Goal: Task Accomplishment & Management: Complete application form

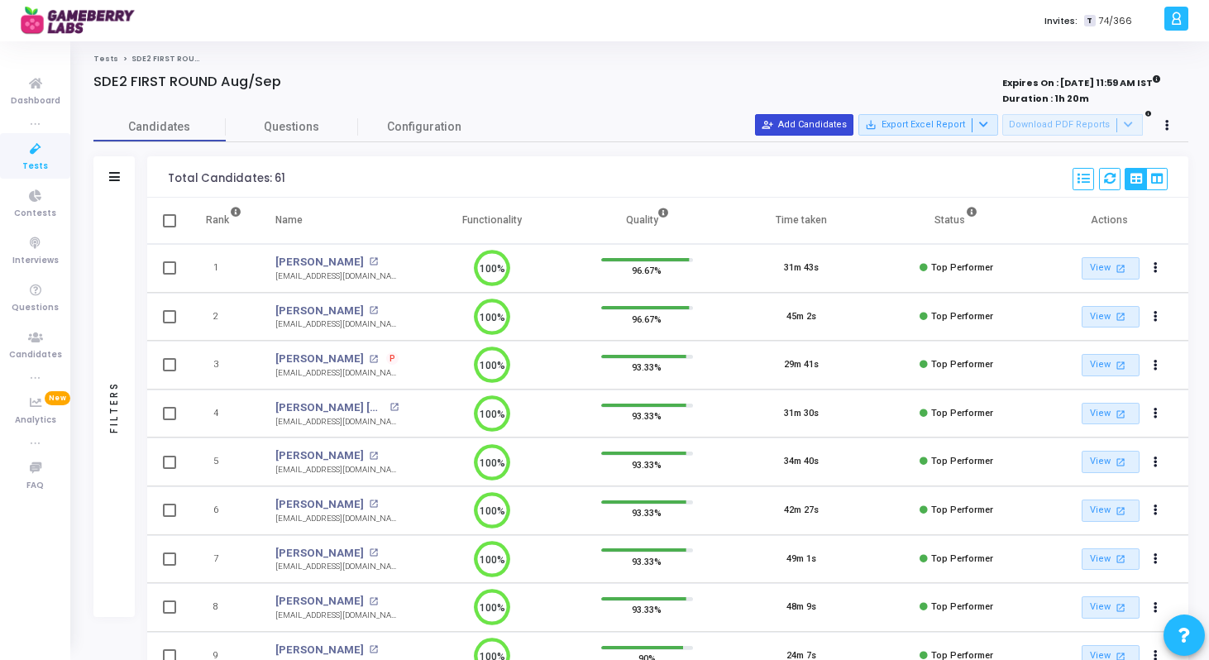
click at [826, 127] on button "person_add_alt Add Candidates" at bounding box center [804, 125] width 98 height 22
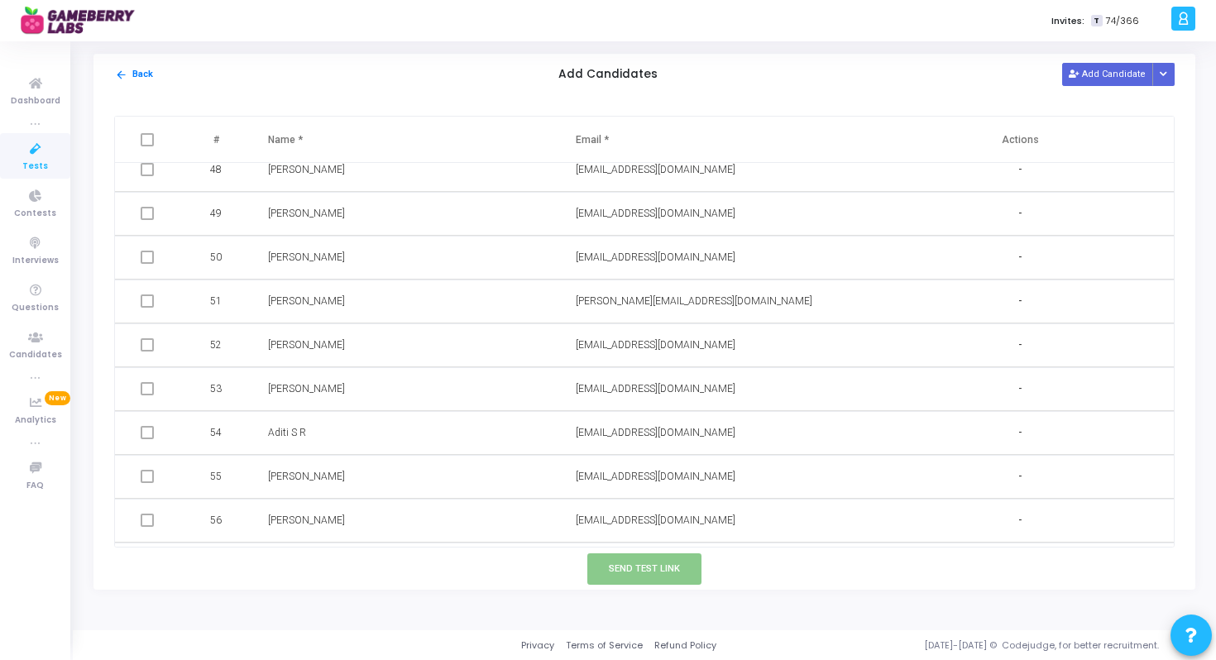
scroll to position [2140, 0]
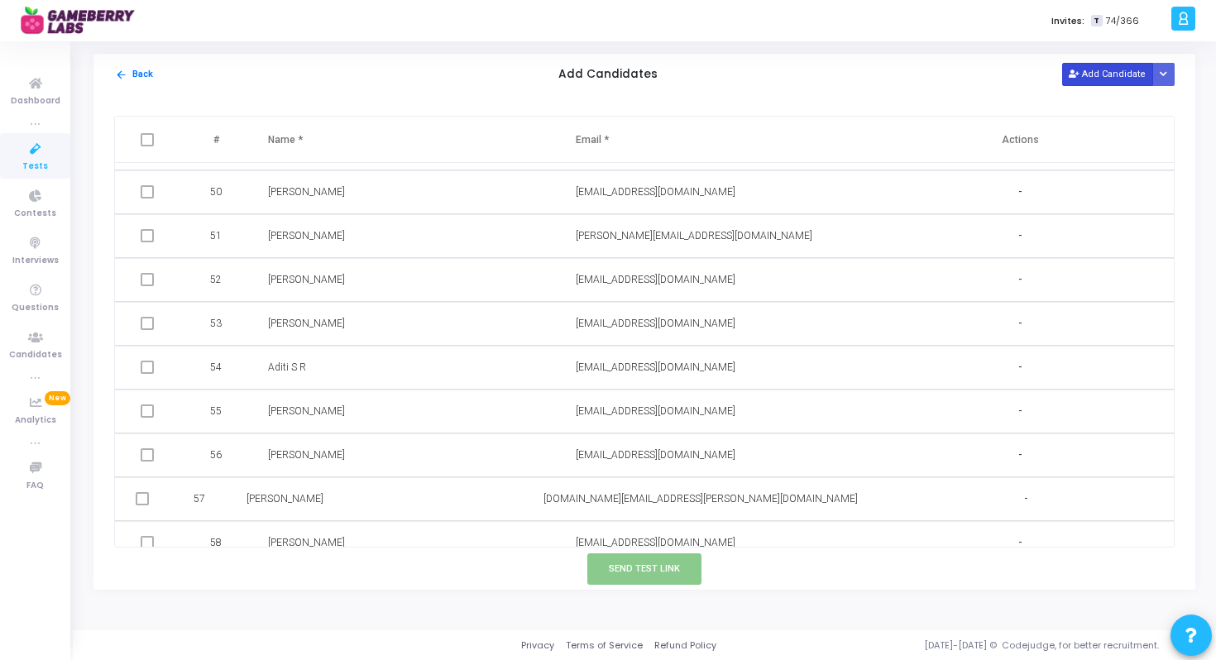
click at [1084, 74] on button "Add Candidate" at bounding box center [1107, 74] width 91 height 22
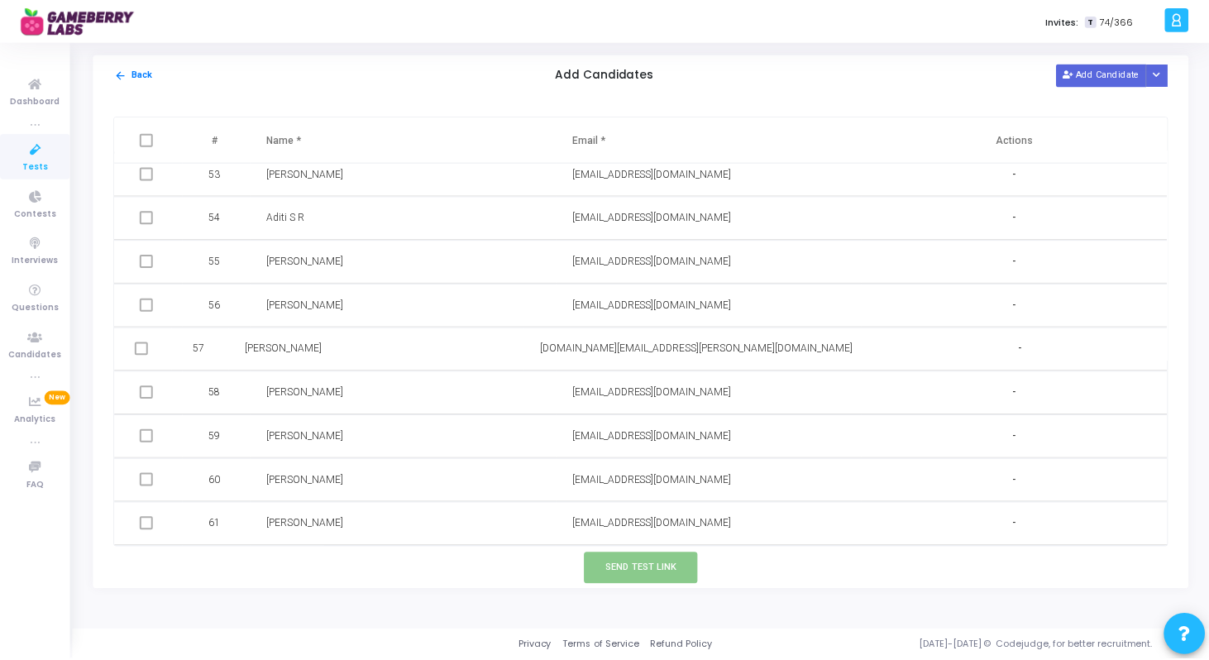
scroll to position [2334, 0]
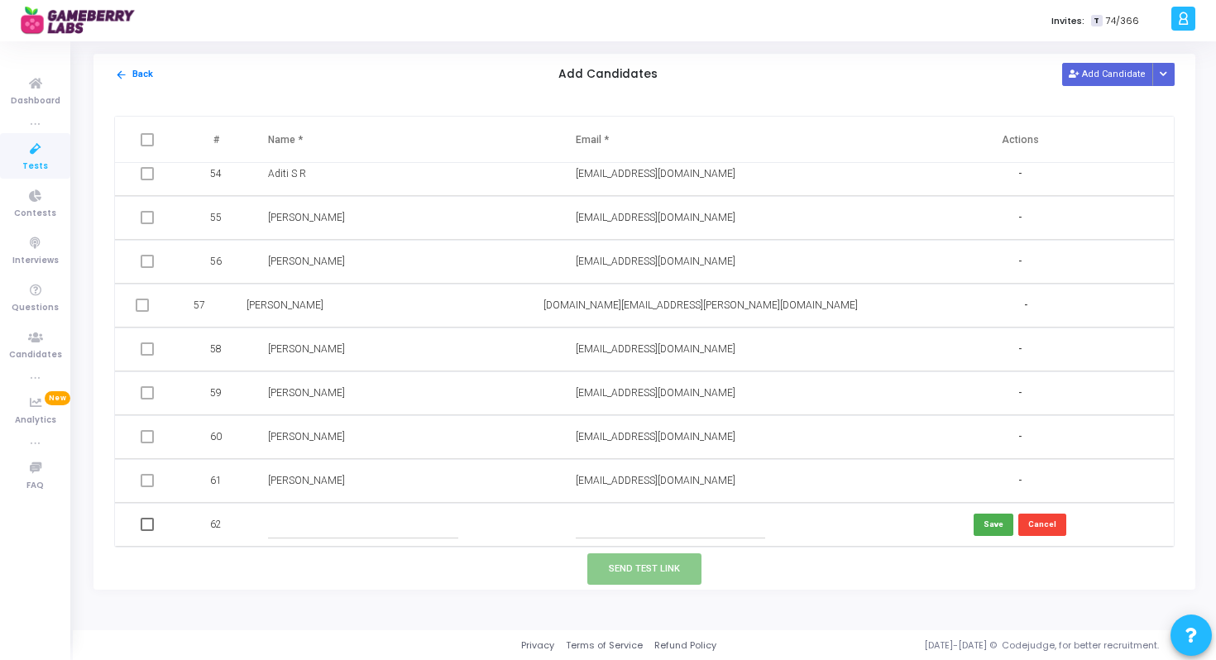
click at [630, 535] on input "text" at bounding box center [670, 524] width 189 height 27
paste input "[PERSON_NAME] [EMAIL_ADDRESS][DOMAIN_NAME]"
drag, startPoint x: 628, startPoint y: 527, endPoint x: 554, endPoint y: 525, distance: 73.6
click at [554, 525] on tr "62 [PERSON_NAME] [EMAIL_ADDRESS][DOMAIN_NAME] Save Cancel" at bounding box center [644, 525] width 1058 height 44
type input "[EMAIL_ADDRESS][DOMAIN_NAME]"
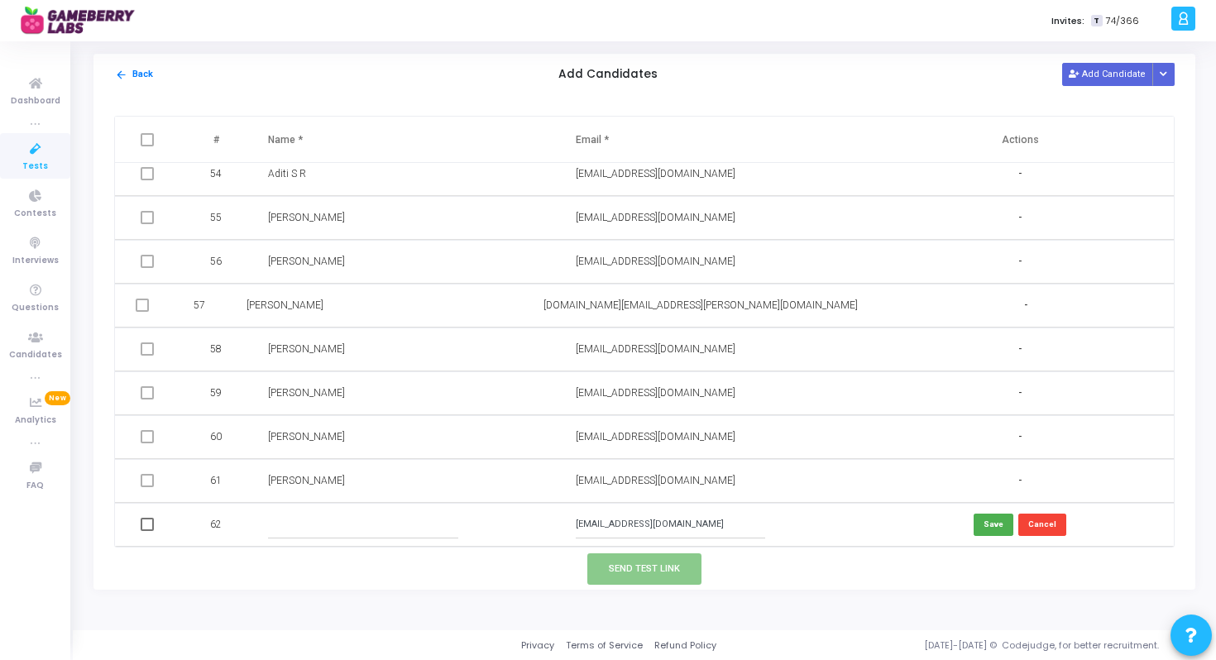
click at [443, 523] on input "text" at bounding box center [362, 524] width 189 height 27
paste input "[PERSON_NAME]"
type input "[PERSON_NAME]"
click at [988, 526] on button "Save" at bounding box center [993, 525] width 40 height 22
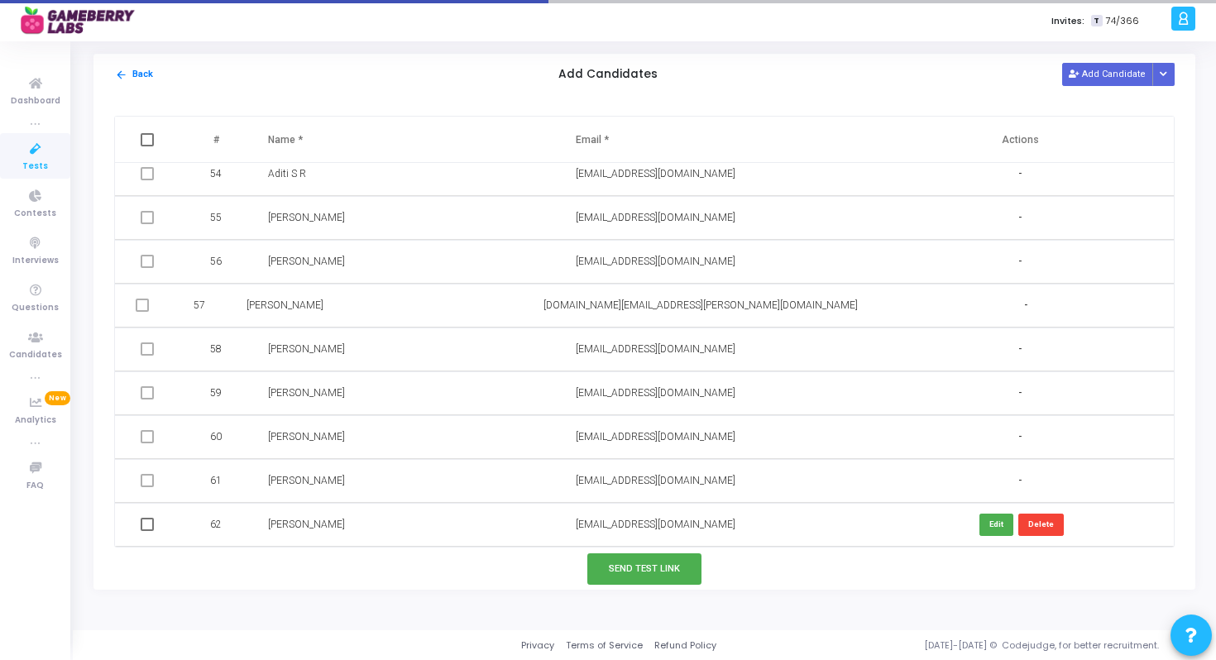
click at [146, 526] on span at bounding box center [147, 524] width 13 height 13
click at [146, 531] on input "checkbox" at bounding box center [146, 531] width 1 height 1
checkbox input "true"
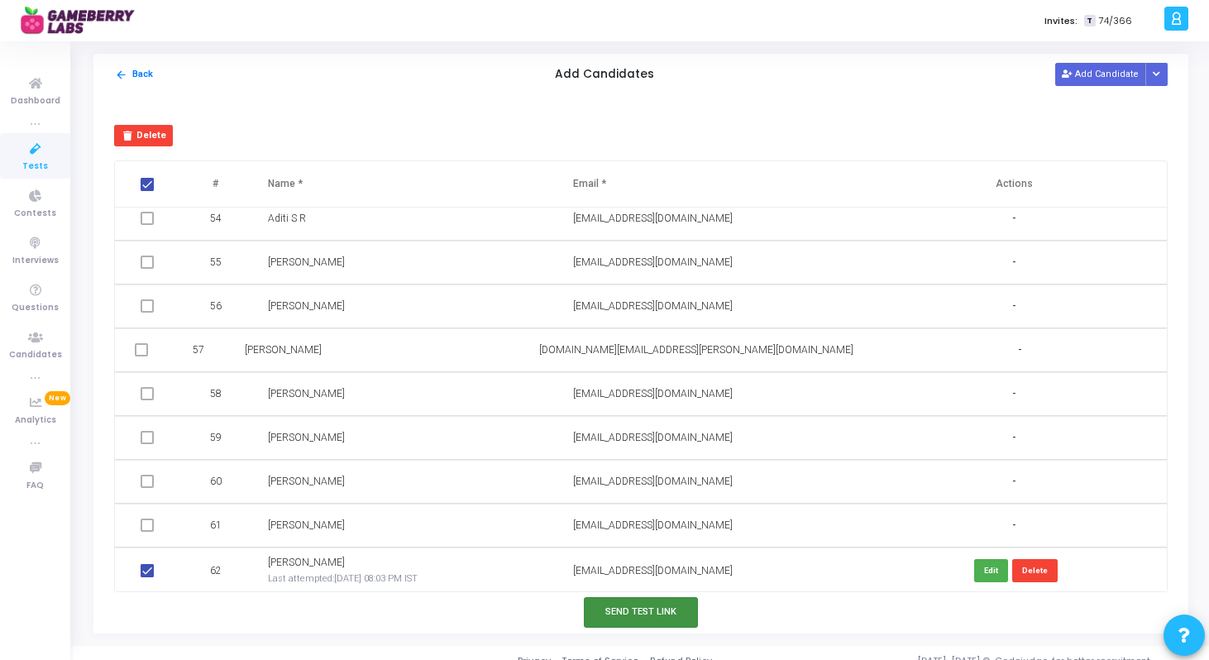
click at [664, 618] on button "Send Test Link" at bounding box center [641, 612] width 114 height 31
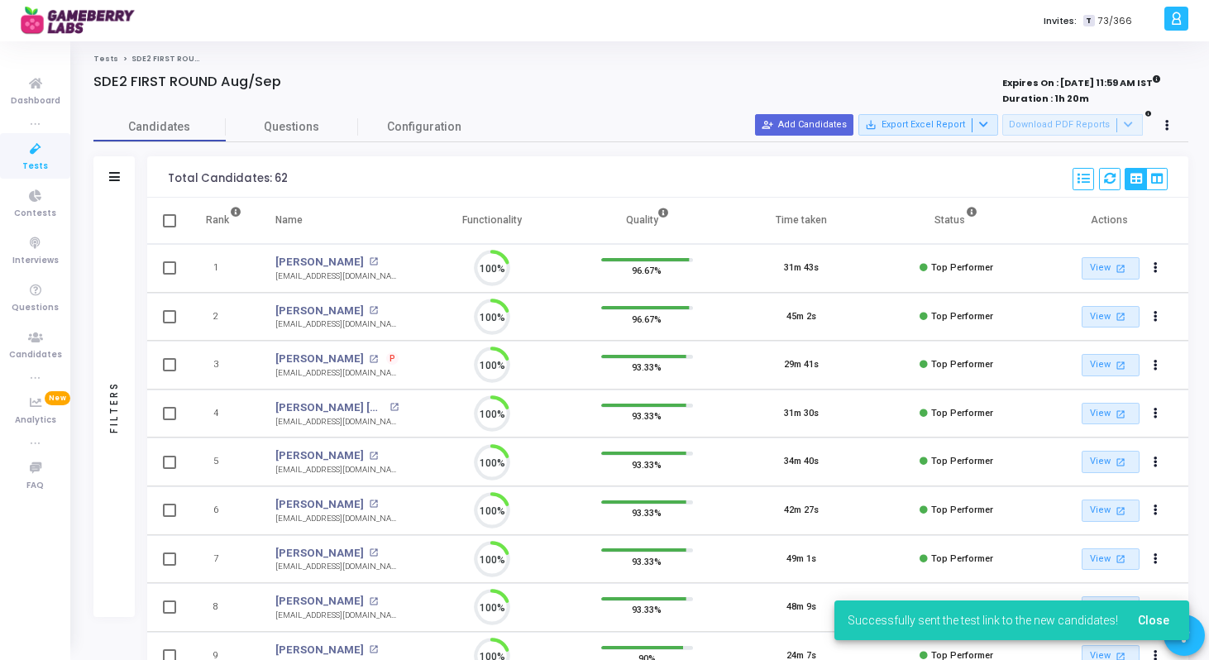
scroll to position [35, 42]
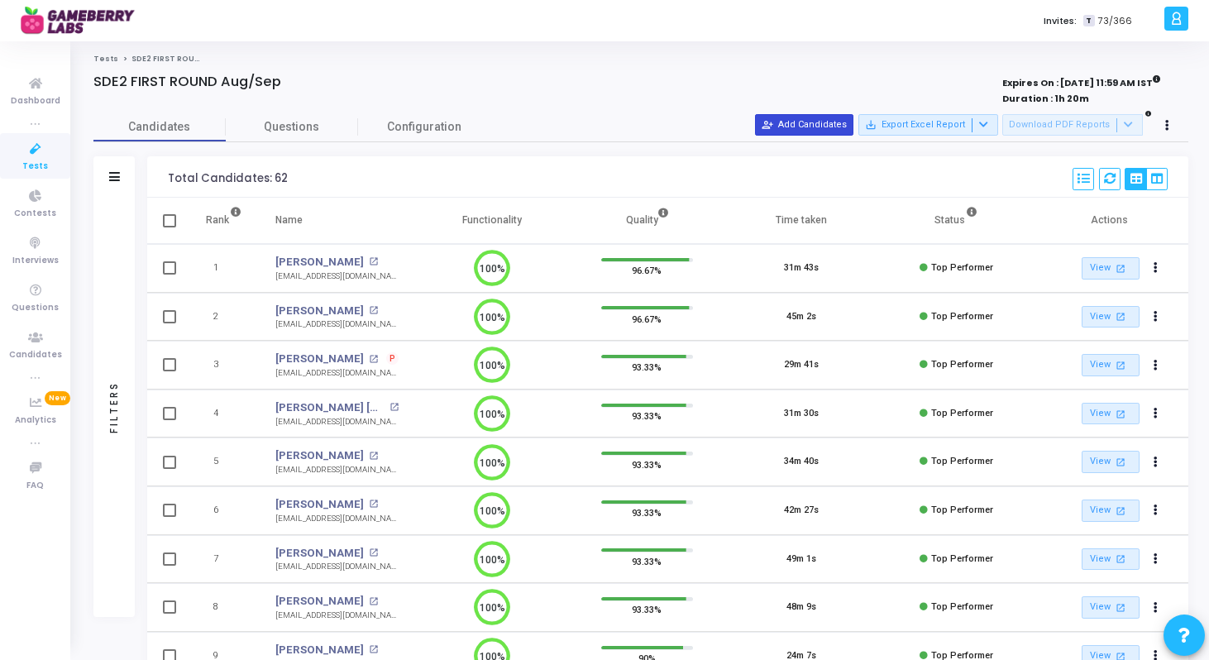
click at [773, 119] on mat-icon "person_add_alt" at bounding box center [768, 125] width 12 height 12
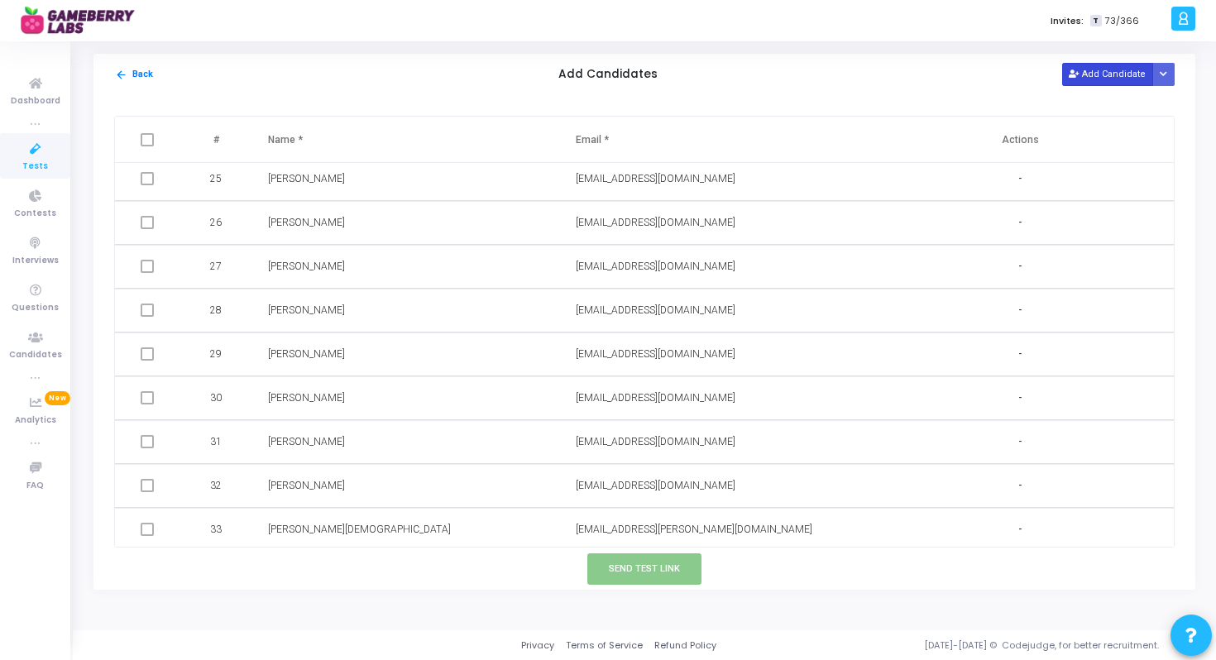
click at [1113, 78] on button "Add Candidate" at bounding box center [1107, 74] width 91 height 22
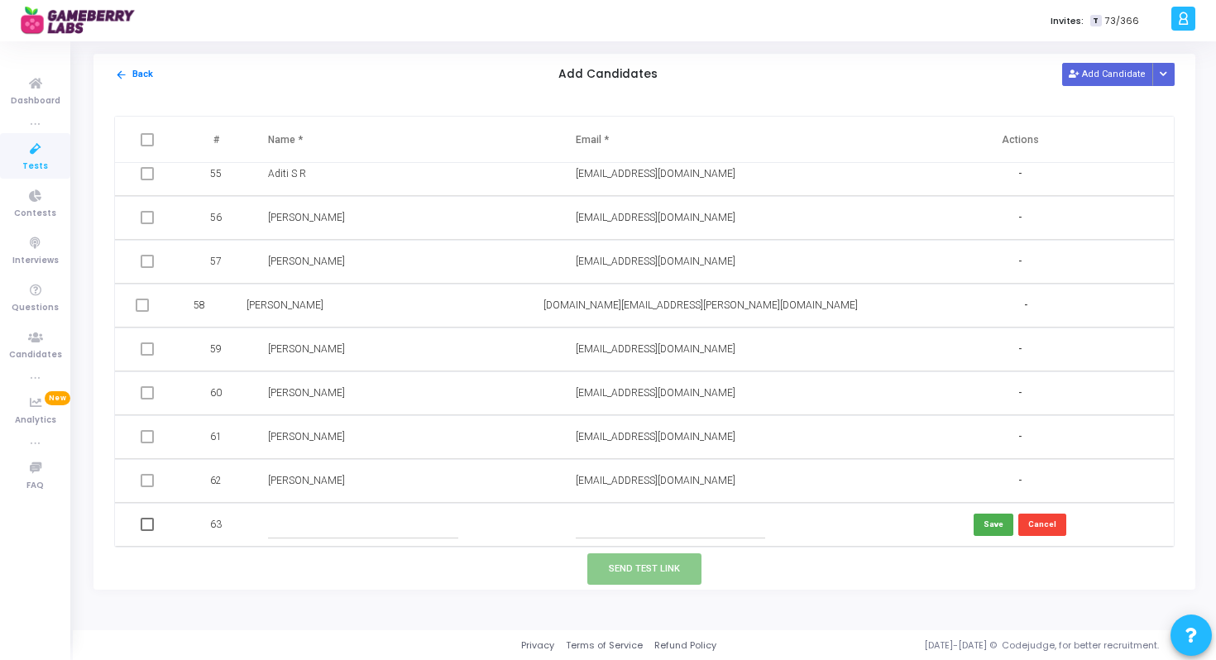
click at [625, 533] on input "text" at bounding box center [670, 524] width 189 height 27
paste input "[PERSON_NAME] [EMAIL_ADDRESS][DOMAIN_NAME]"
drag, startPoint x: 639, startPoint y: 523, endPoint x: 554, endPoint y: 523, distance: 85.2
click at [554, 523] on tr "63 [PERSON_NAME] [EMAIL_ADDRESS][DOMAIN_NAME] Save Cancel" at bounding box center [644, 525] width 1058 height 44
type input "[EMAIL_ADDRESS][DOMAIN_NAME]"
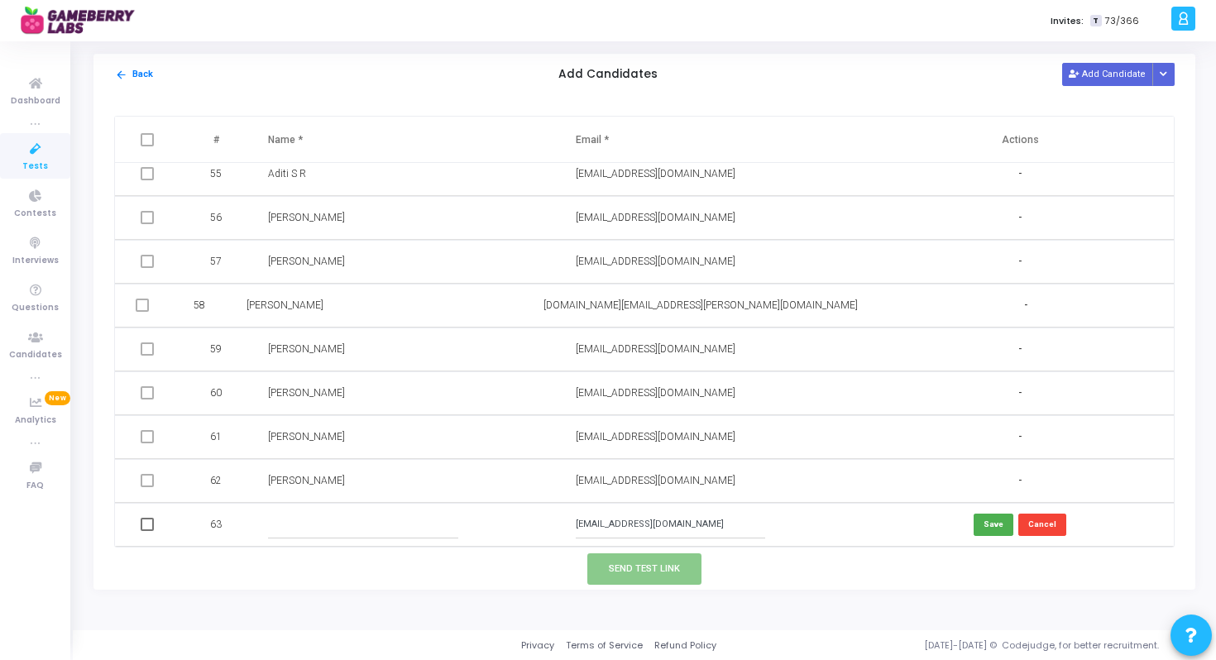
click at [345, 526] on input "text" at bounding box center [362, 524] width 189 height 27
paste input "[PERSON_NAME]"
type input "[PERSON_NAME]"
click at [973, 518] on button "Save" at bounding box center [993, 525] width 40 height 22
click at [142, 527] on span at bounding box center [147, 524] width 13 height 13
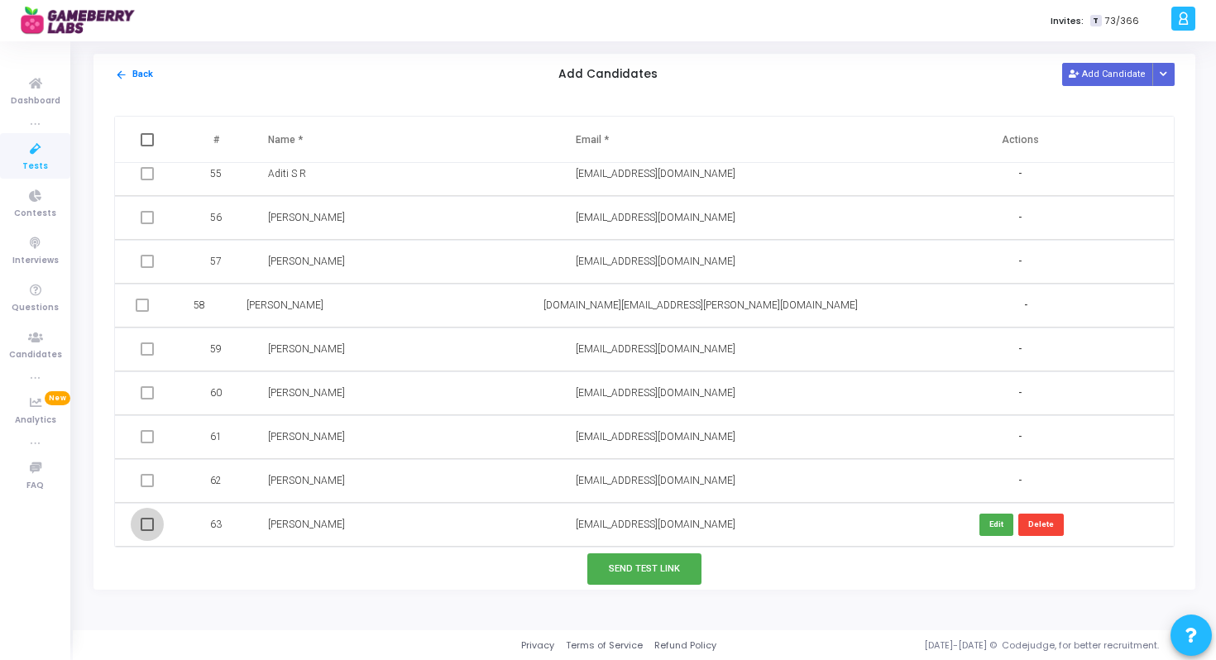
click at [146, 531] on input "checkbox" at bounding box center [146, 531] width 1 height 1
checkbox input "true"
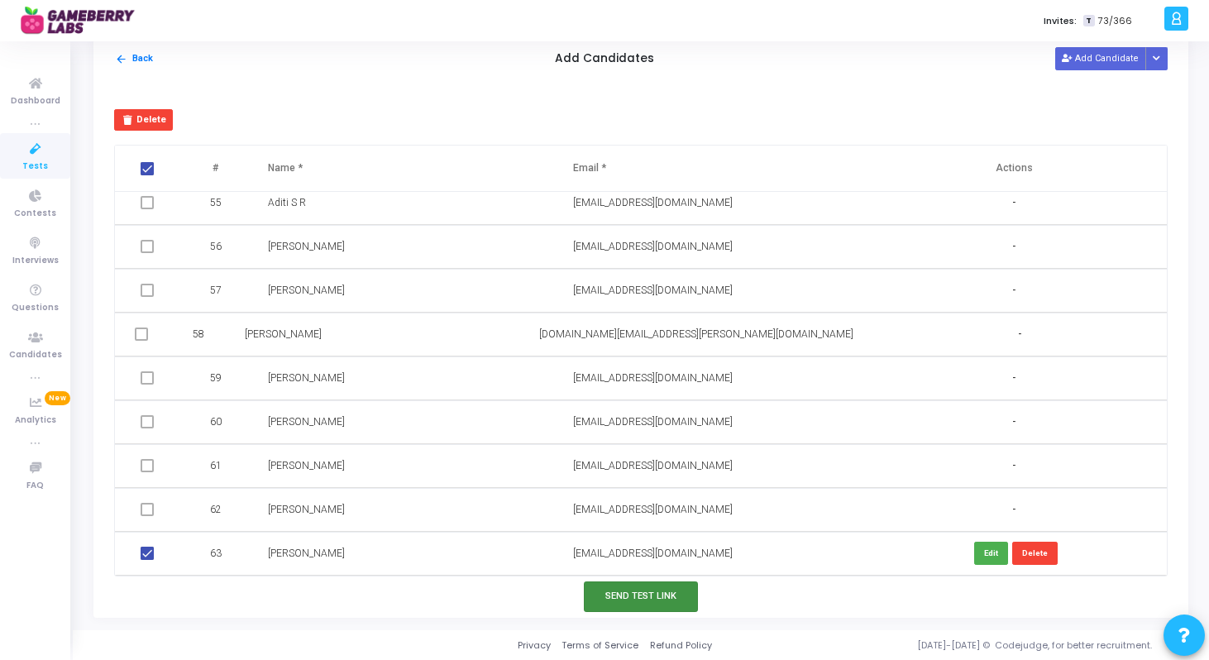
click at [647, 598] on button "Send Test Link" at bounding box center [641, 596] width 114 height 31
